Goal: Use online tool/utility: Utilize a website feature to perform a specific function

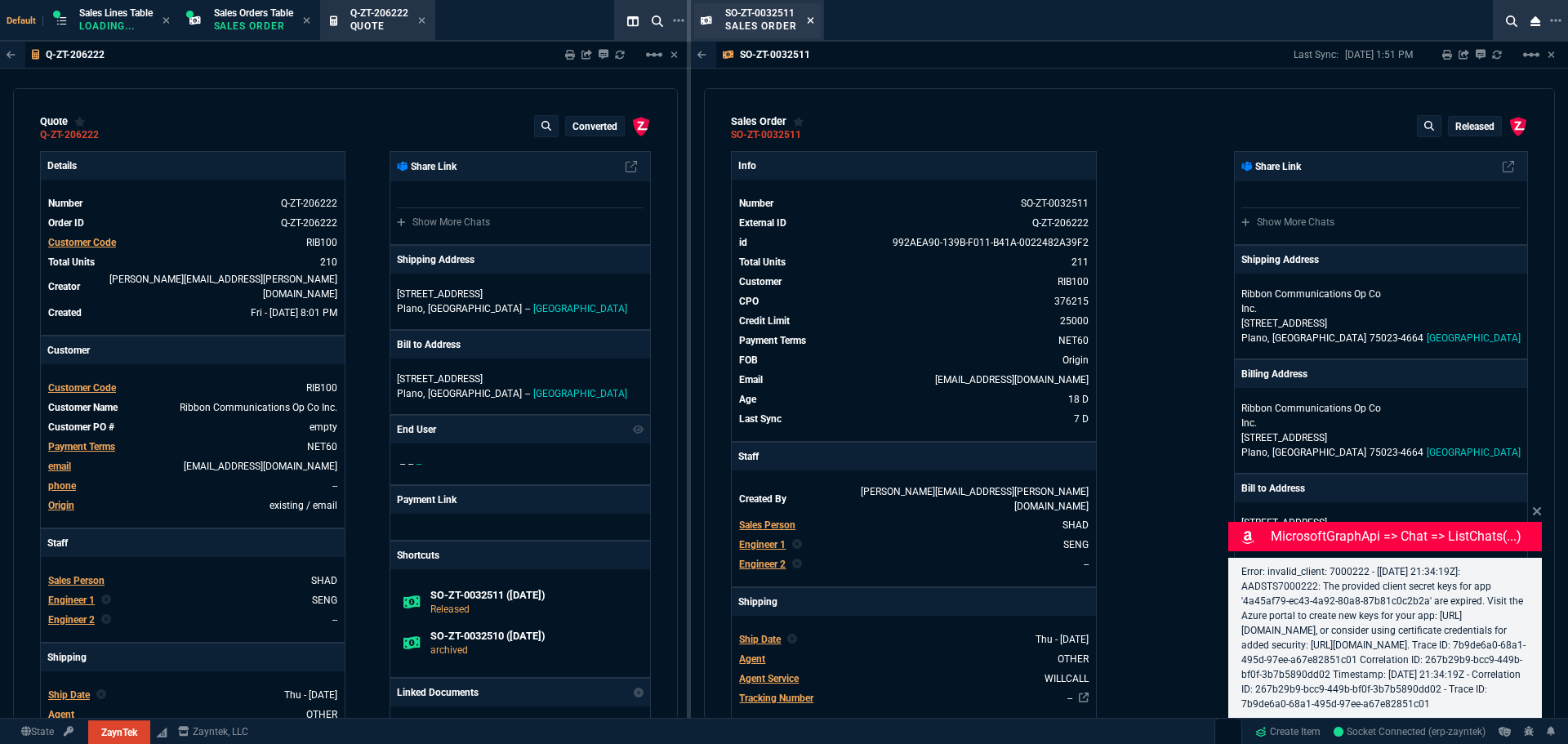
type input "35"
type input "695"
type input "48"
type input "429"
type input "82"
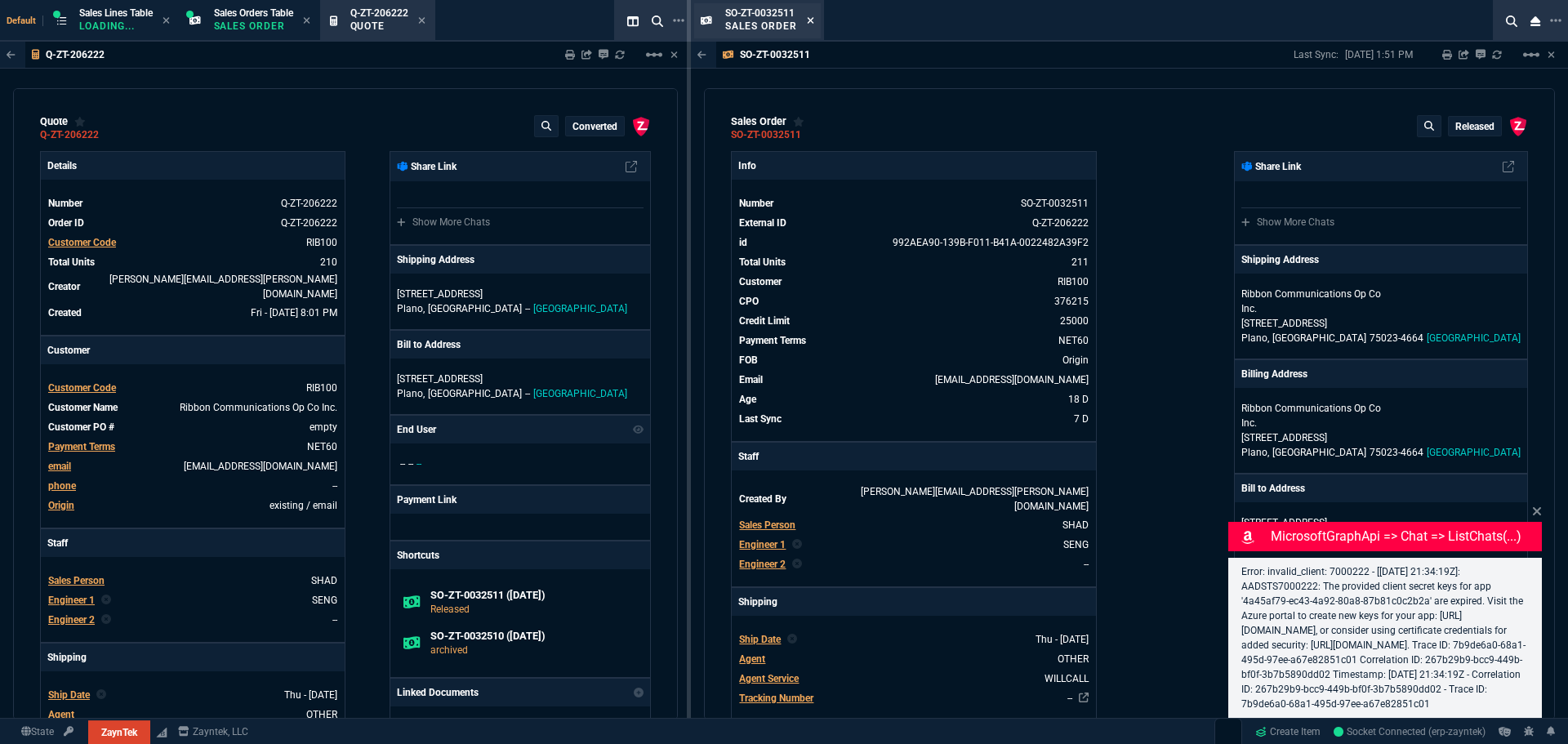
type input "46"
type input "96"
click at [813, 23] on icon at bounding box center [811, 20] width 7 height 10
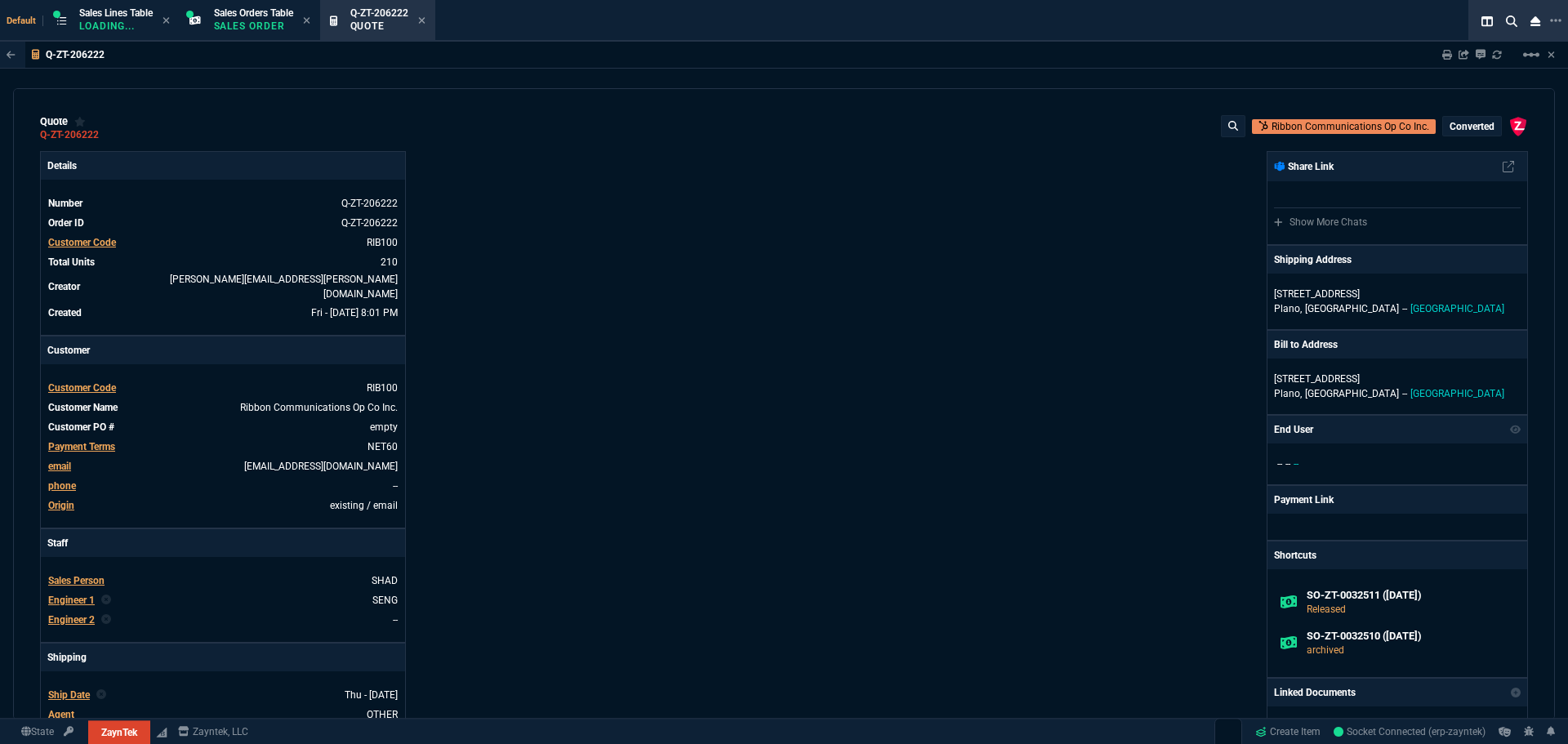
click at [735, 145] on div "quote Q-ZT-206222 Ribbon Communications Op Co Inc. converted ZaynTek, LLC 2609 …" at bounding box center [784, 404] width 1542 height 632
click at [927, 478] on div "ZaynTek, LLC 2609 Technology Dr Suite 200 Plano, TX 75074 Share Link Show More …" at bounding box center [1156, 568] width 744 height 834
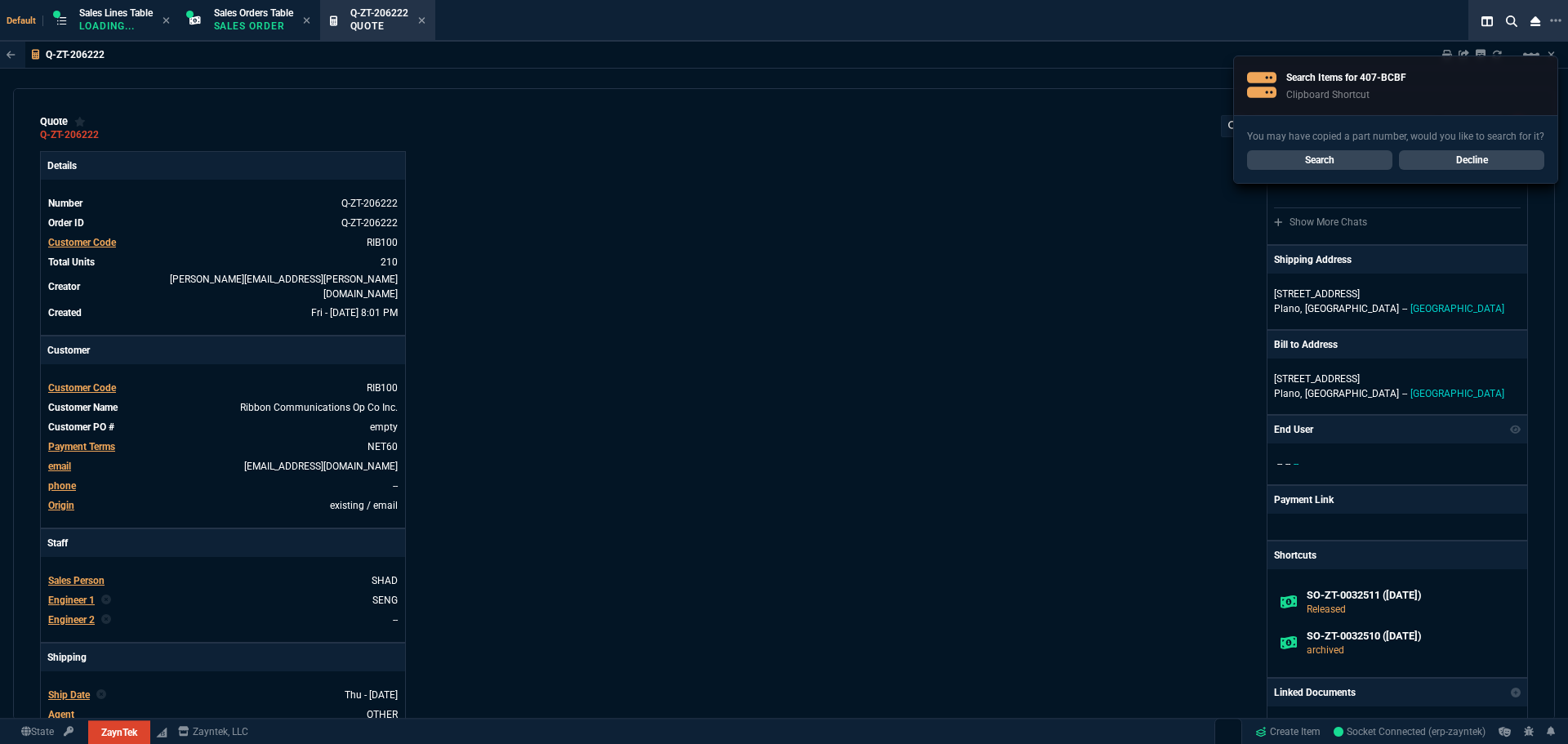
click at [1310, 159] on link "Search" at bounding box center [1320, 159] width 145 height 20
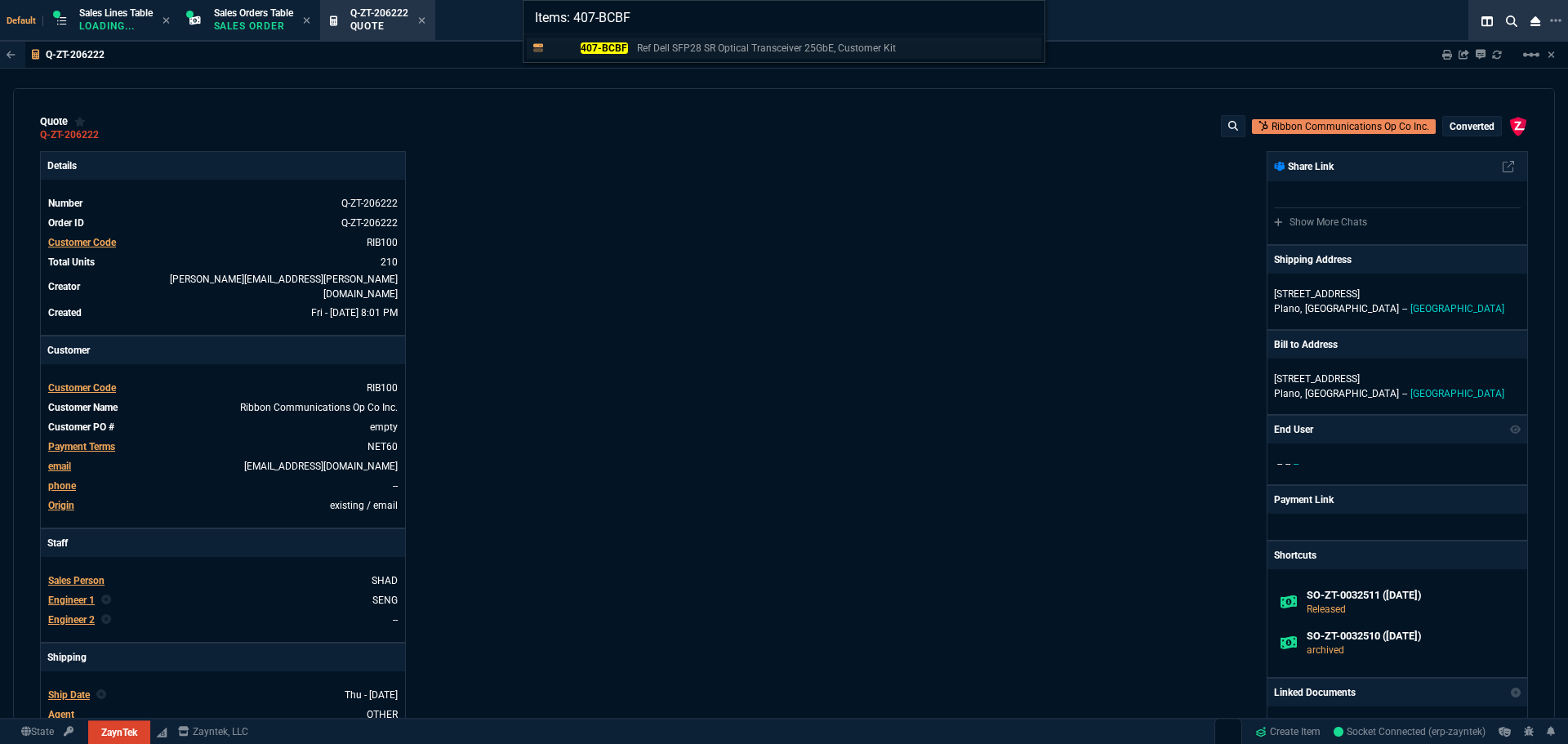
click at [763, 52] on p "Ref Dell SFP28 SR Optical Transceiver 25GbE, Customer Kit" at bounding box center [767, 48] width 259 height 15
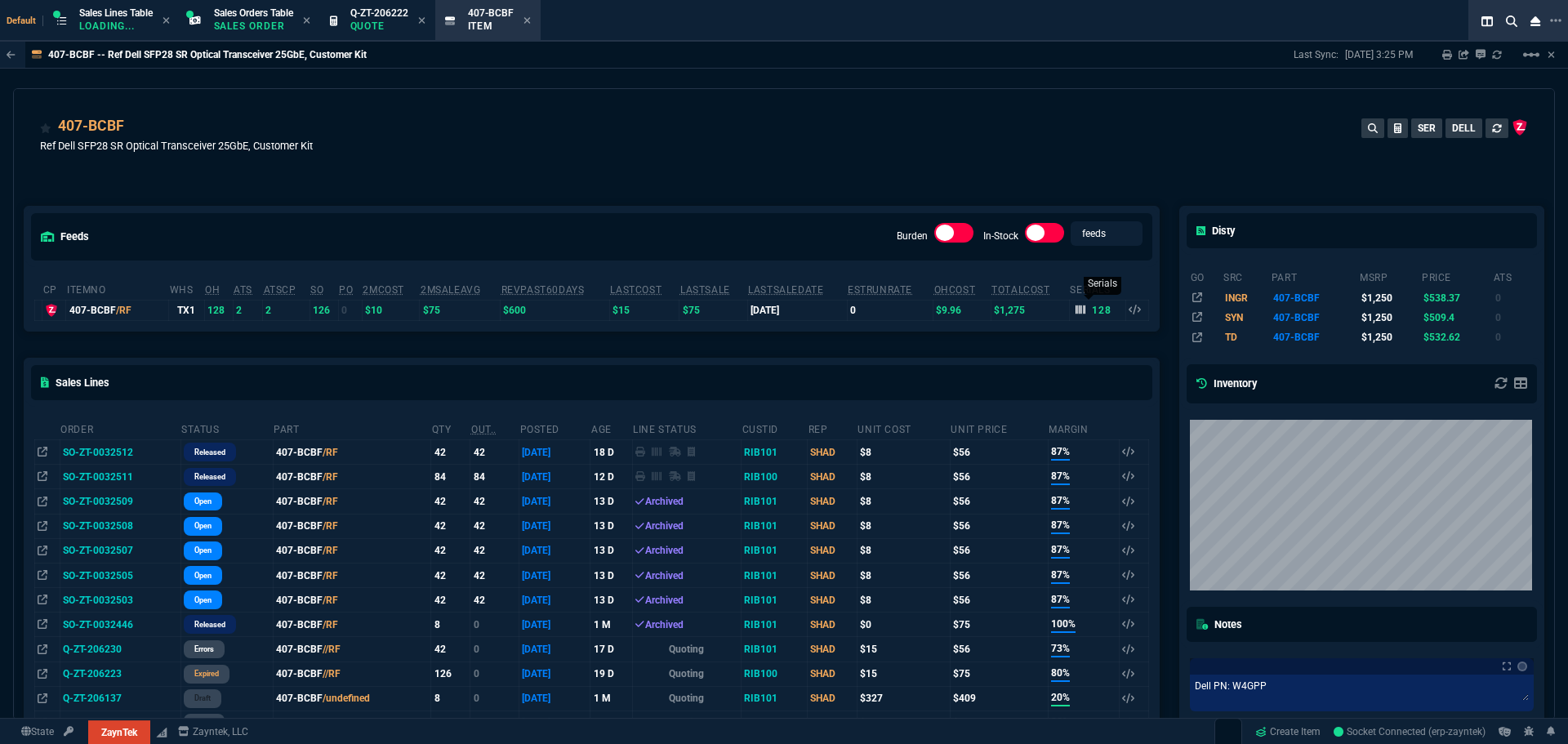
click at [1076, 315] on icon at bounding box center [1081, 309] width 10 height 10
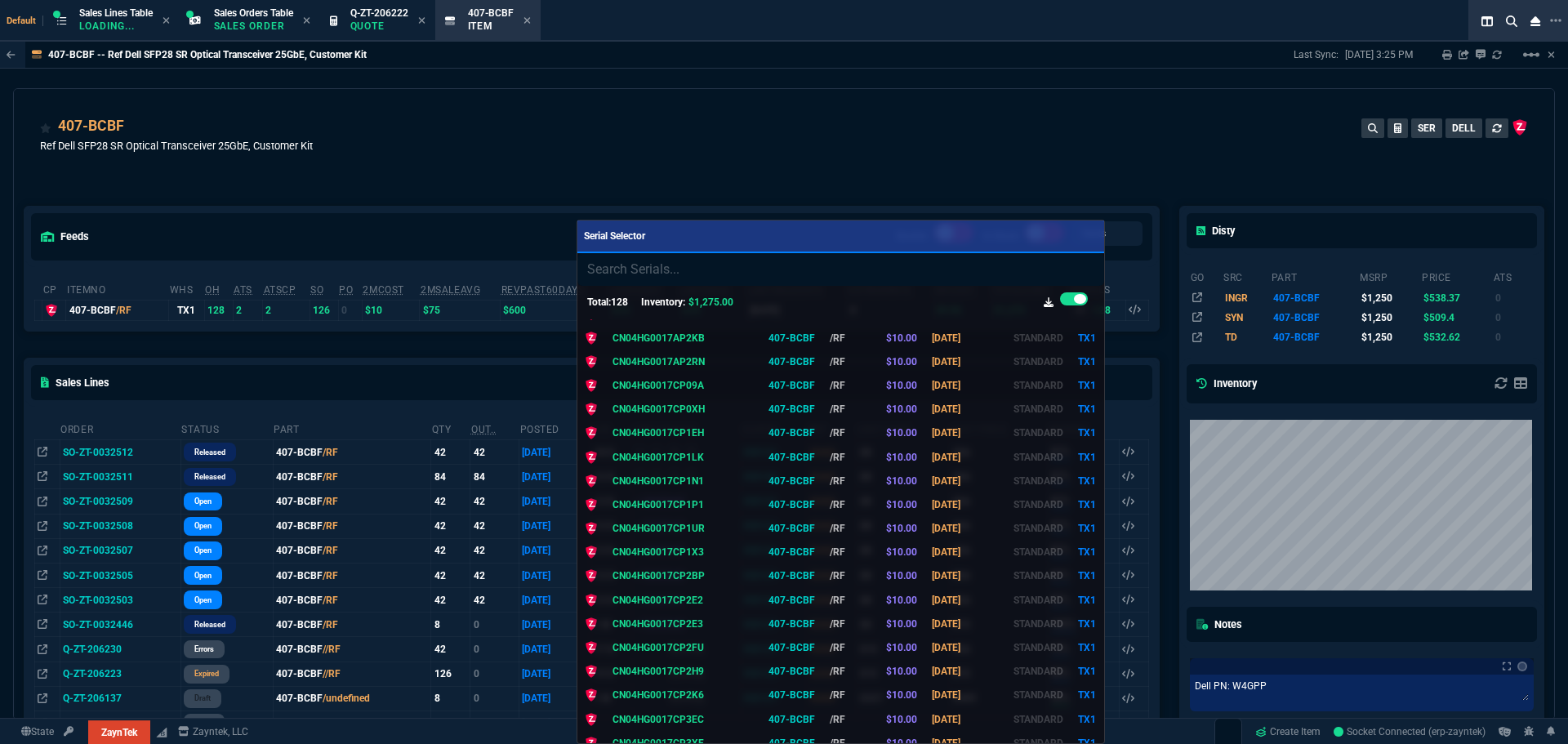
scroll to position [1496, 0]
